Goal: Task Accomplishment & Management: Manage account settings

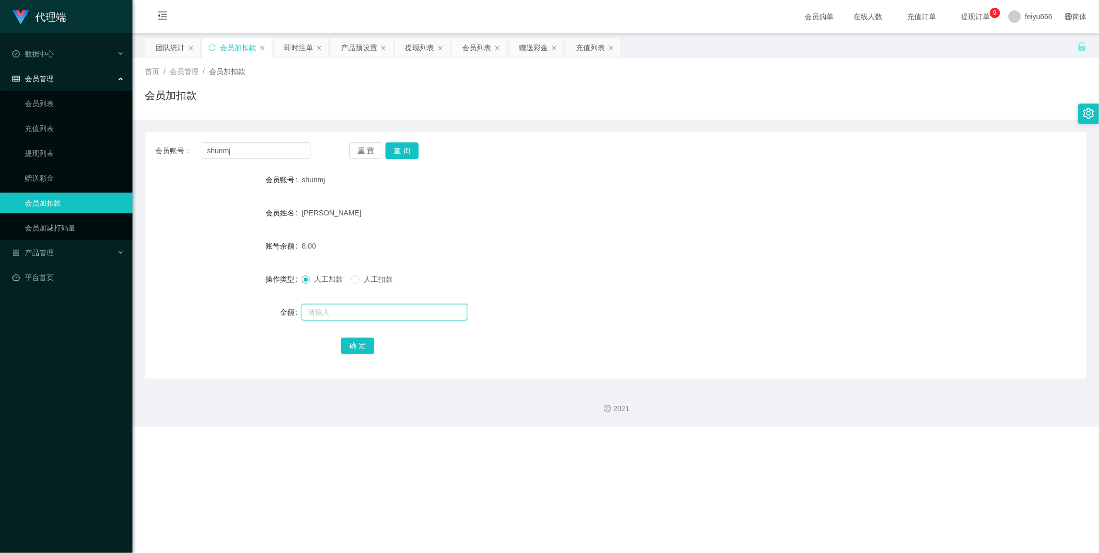
click at [322, 308] on input "text" at bounding box center [385, 312] width 166 height 17
type input "8"
click at [355, 338] on button "确 定" at bounding box center [357, 345] width 33 height 17
click at [66, 128] on link "充值列表" at bounding box center [74, 128] width 99 height 21
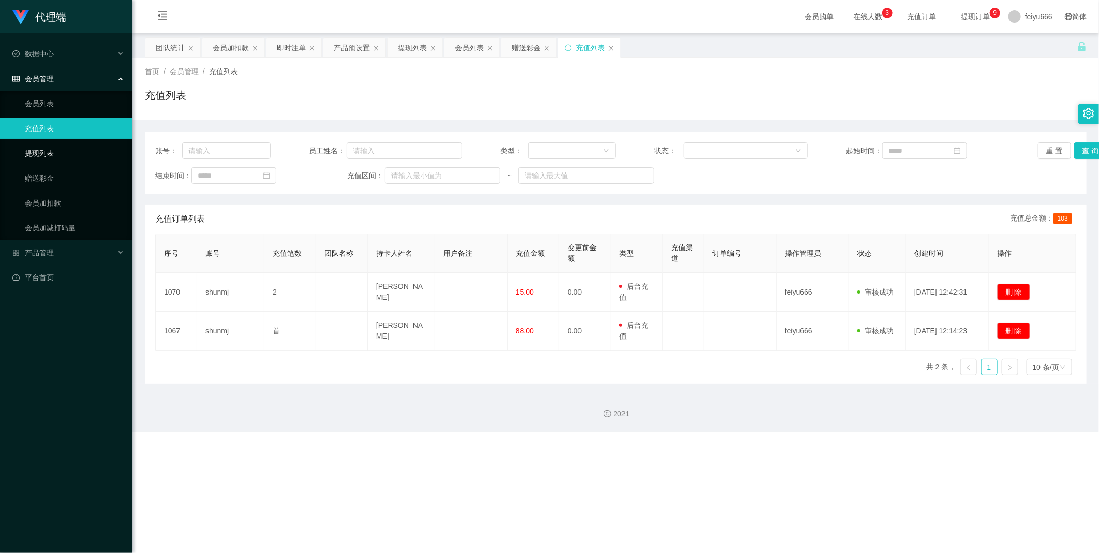
click at [65, 149] on link "提现列表" at bounding box center [74, 153] width 99 height 21
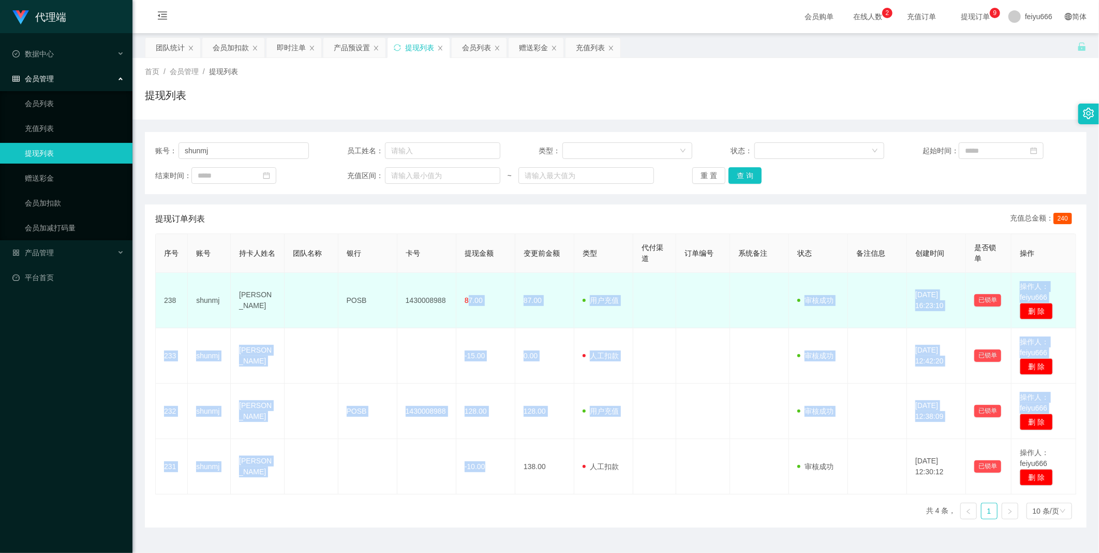
drag, startPoint x: 488, startPoint y: 478, endPoint x: 466, endPoint y: 305, distance: 174.2
click at [466, 305] on tbody "238 shunmj Ng Shuenn Chyuan POSB 1430008988 87.00 87.00 用户充值 人工扣款 审核驳回 审核成功 等待审…" at bounding box center [616, 383] width 920 height 221
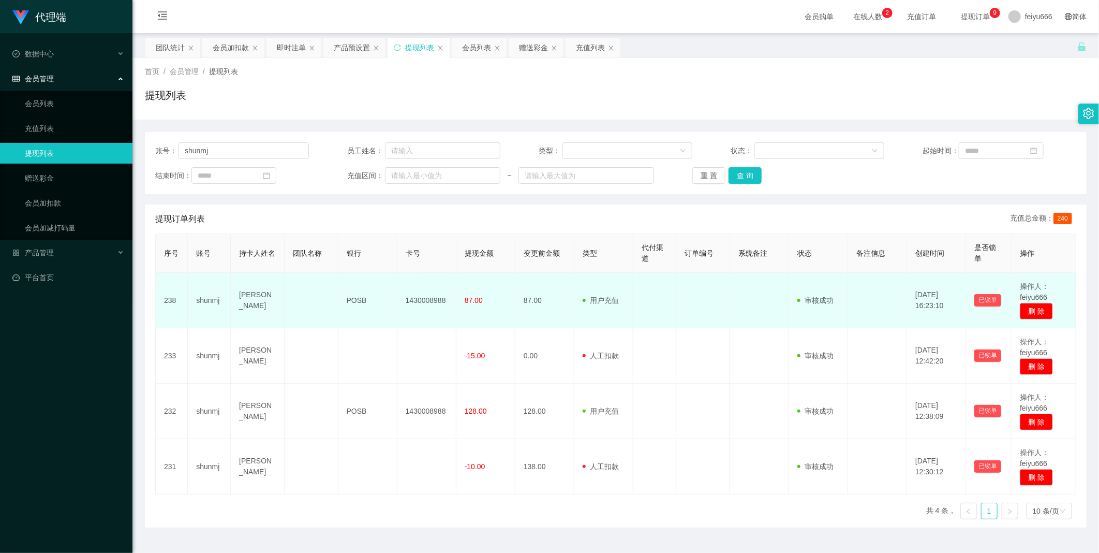
drag, startPoint x: 466, startPoint y: 305, endPoint x: 457, endPoint y: 316, distance: 13.9
click at [457, 316] on td "87.00" at bounding box center [485, 300] width 59 height 55
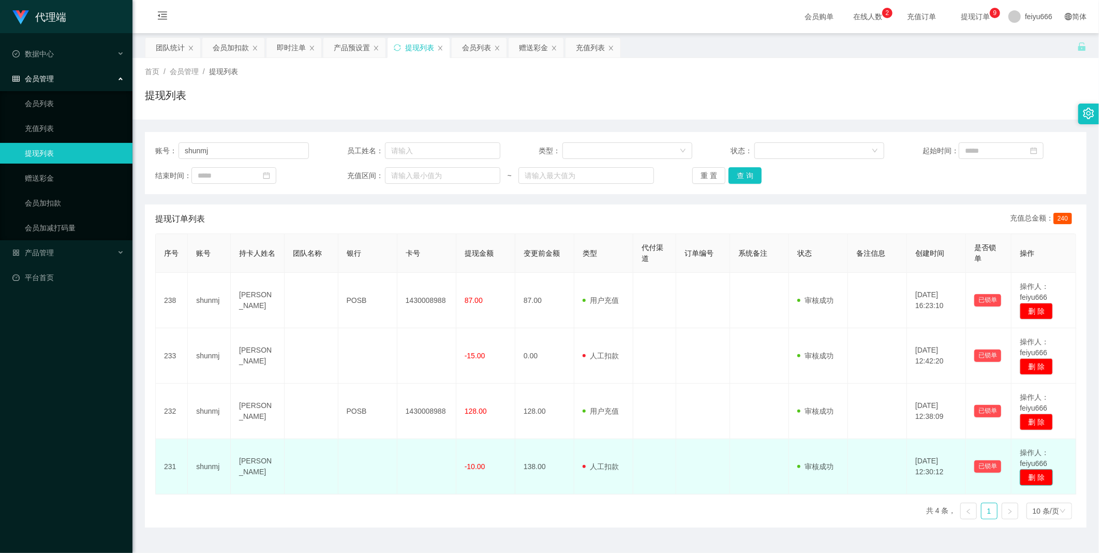
click at [1034, 474] on button "删 除" at bounding box center [1036, 477] width 33 height 17
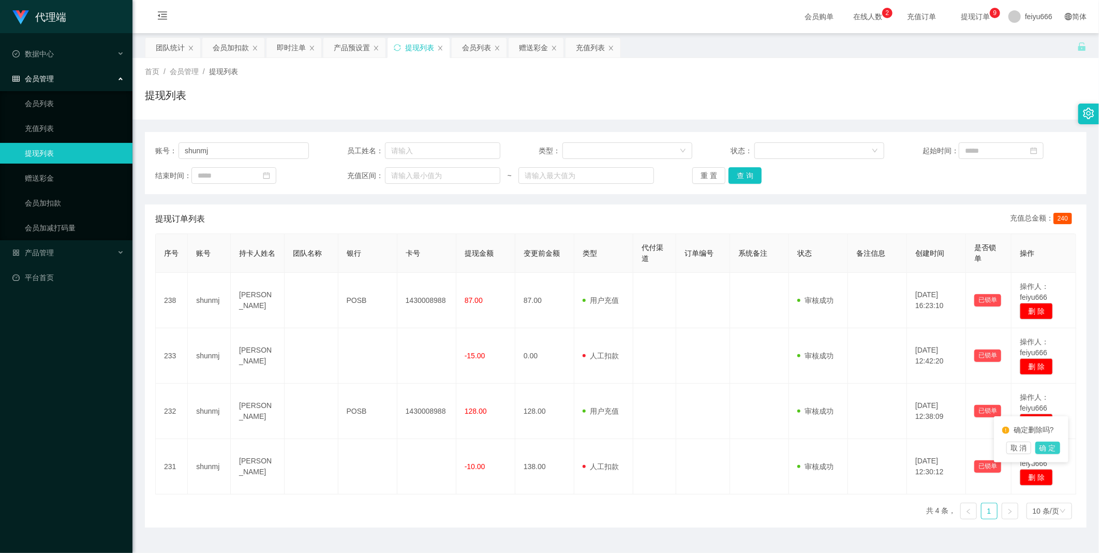
click at [1045, 449] on button "确 定" at bounding box center [1047, 447] width 25 height 12
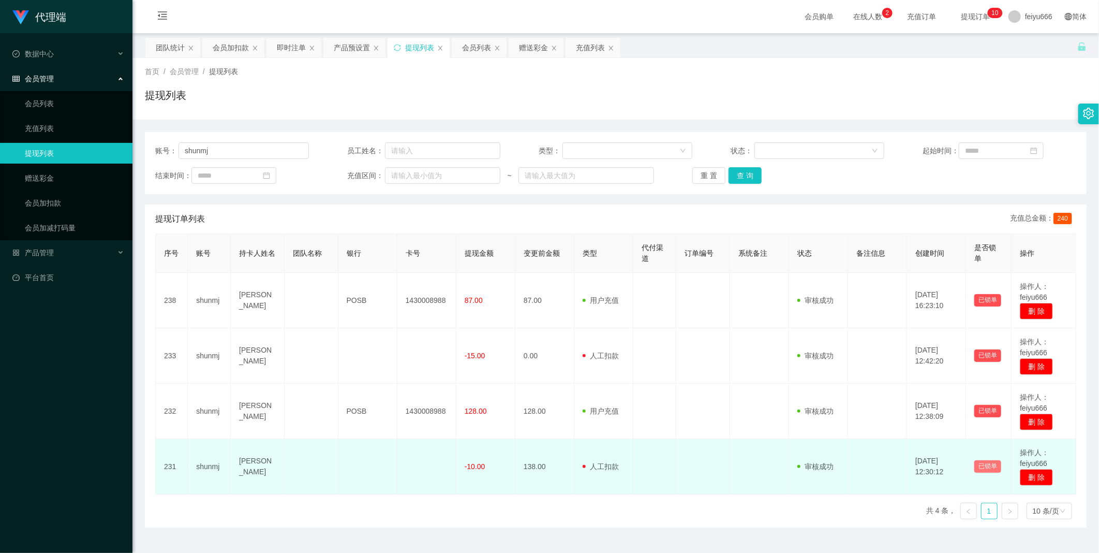
click at [986, 463] on button "已锁单" at bounding box center [987, 466] width 27 height 12
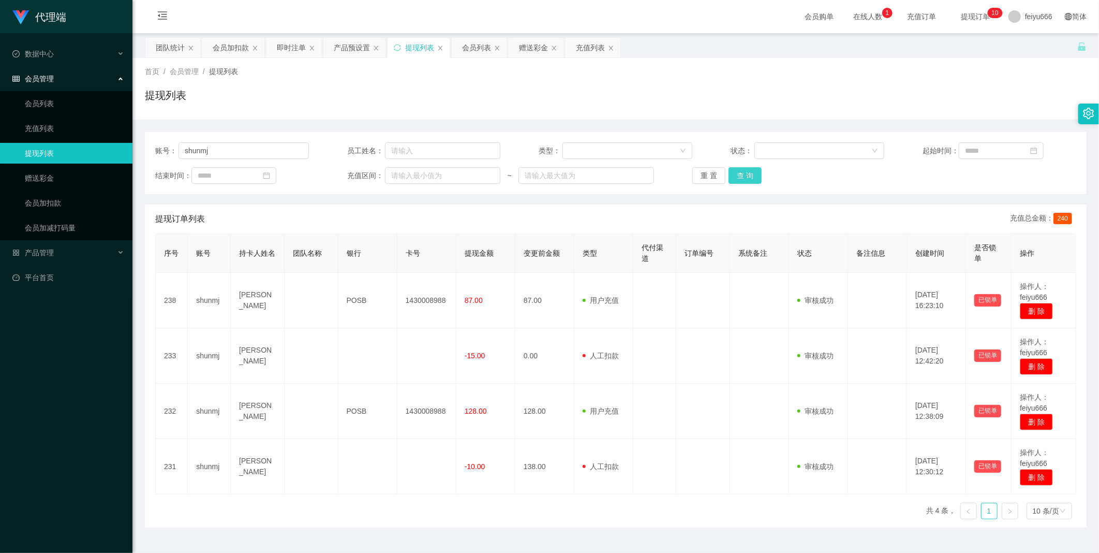
click at [747, 179] on button "查 询" at bounding box center [745, 175] width 33 height 17
click at [77, 207] on link "会员加扣款" at bounding box center [74, 202] width 99 height 21
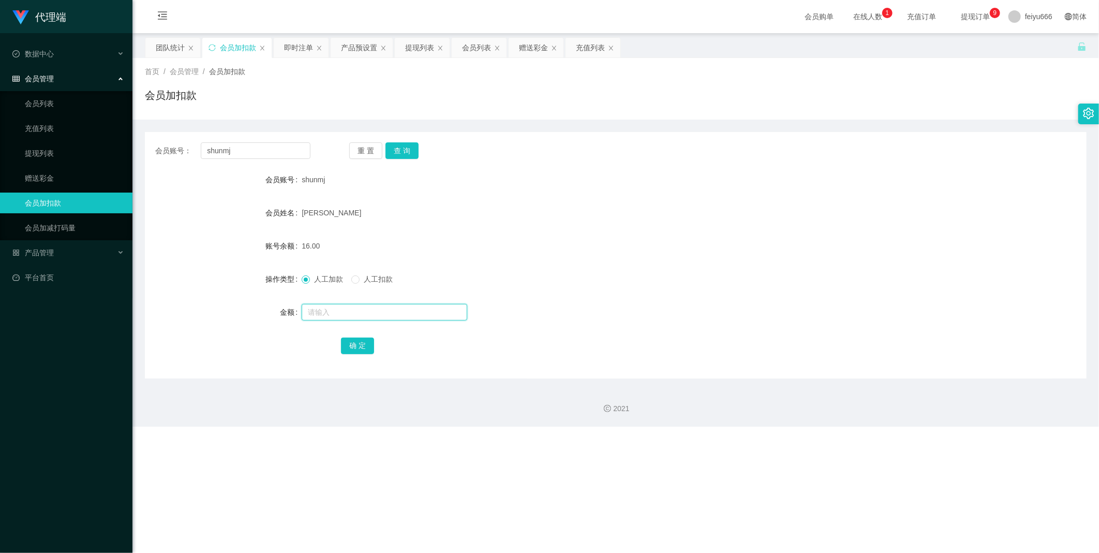
click at [326, 314] on input "text" at bounding box center [385, 312] width 166 height 17
type input "8"
click at [359, 343] on button "确 定" at bounding box center [357, 345] width 33 height 17
click at [347, 309] on input "text" at bounding box center [385, 312] width 166 height 17
type input "8"
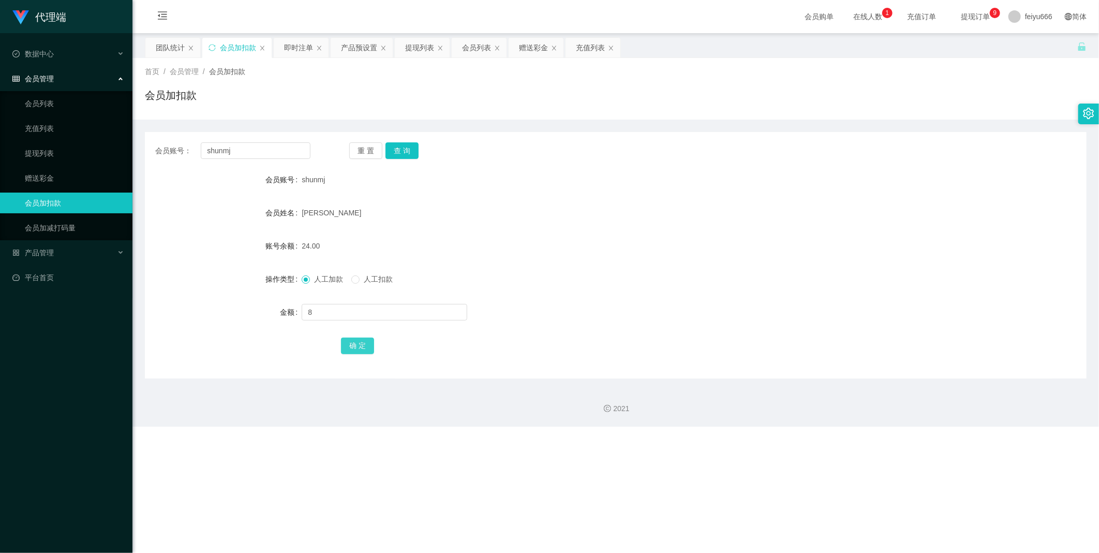
click at [357, 345] on button "确 定" at bounding box center [357, 345] width 33 height 17
click at [346, 313] on input "text" at bounding box center [385, 312] width 166 height 17
type input "8"
click at [349, 344] on button "确 定" at bounding box center [357, 345] width 33 height 17
